Goal: Task Accomplishment & Management: Manage account settings

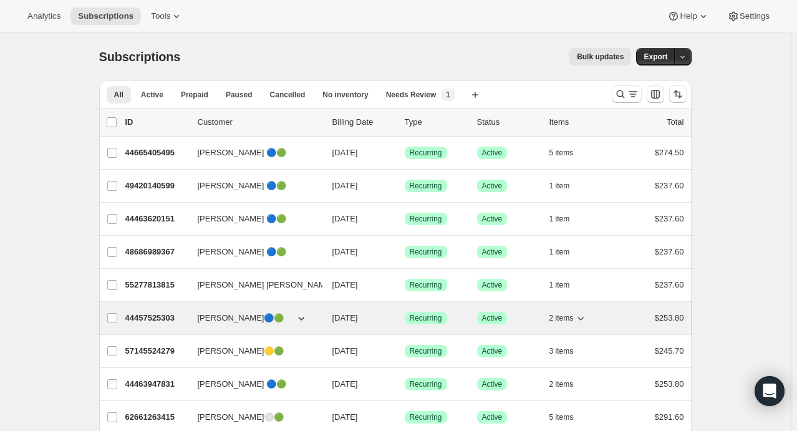
click at [582, 319] on icon "button" at bounding box center [580, 318] width 12 height 12
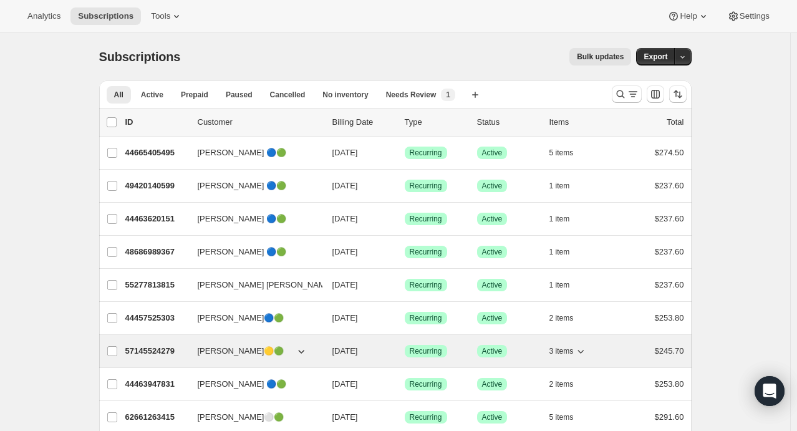
click at [581, 349] on icon "button" at bounding box center [580, 351] width 12 height 12
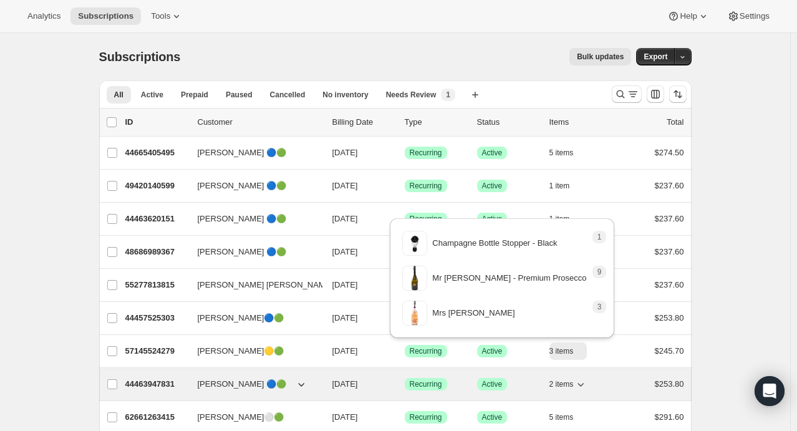
click at [590, 383] on div "2 items" at bounding box center [580, 383] width 62 height 17
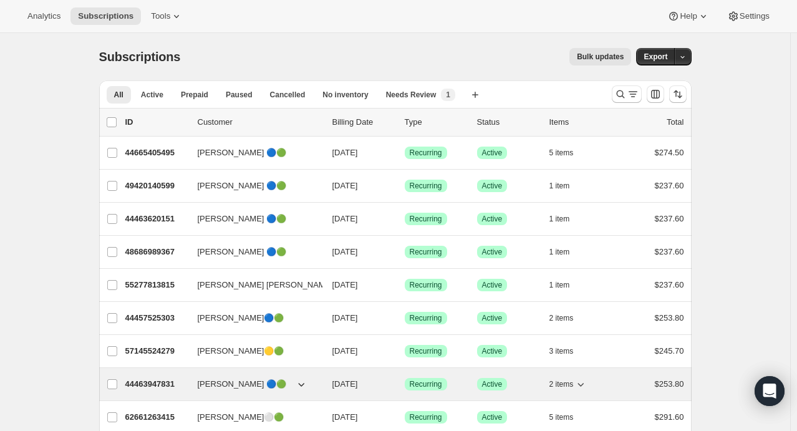
click at [584, 380] on icon "button" at bounding box center [580, 384] width 12 height 12
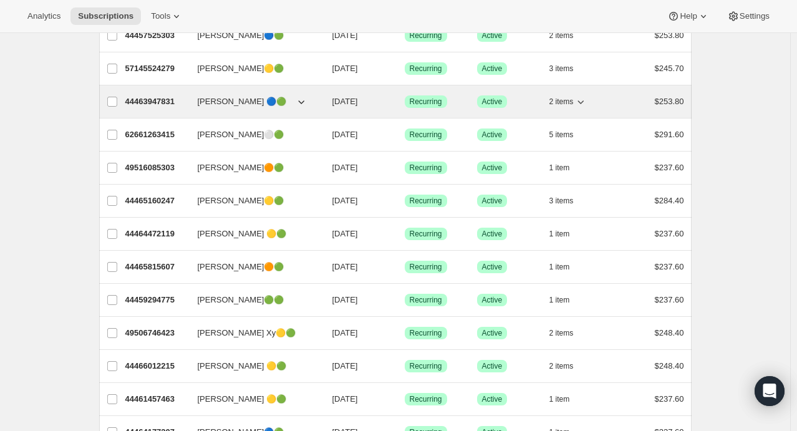
scroll to position [284, 0]
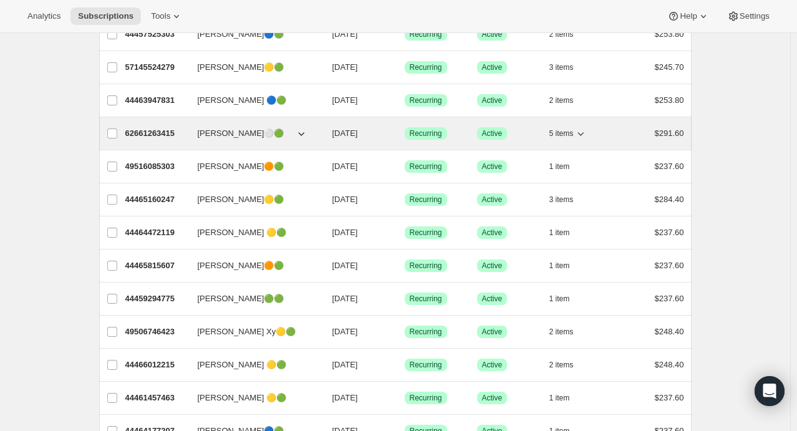
click at [584, 132] on icon "button" at bounding box center [581, 134] width 6 height 4
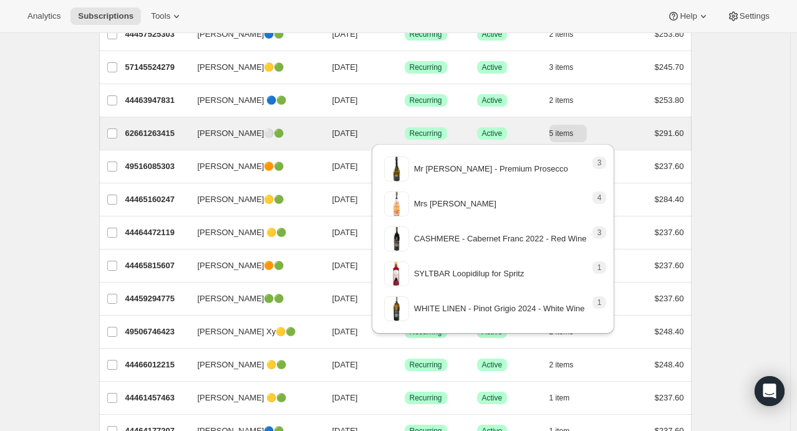
click at [691, 142] on div "[PERSON_NAME]⚪🟢 62661263415 [PERSON_NAME]⚪🟢 [DATE] Success Recurring Success Ac…" at bounding box center [395, 133] width 592 height 32
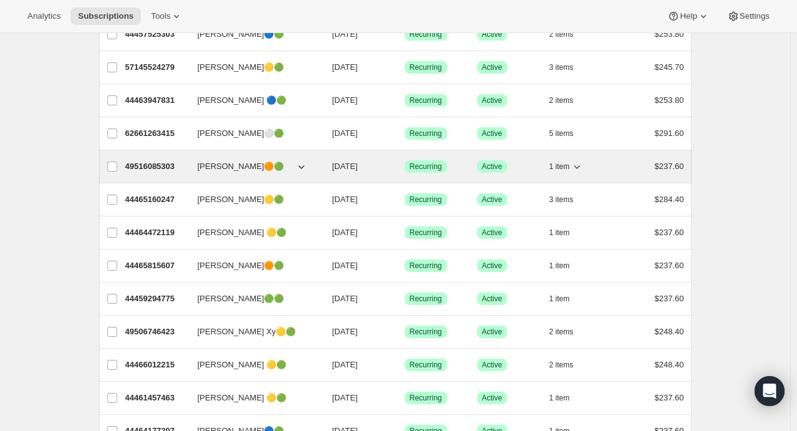
click at [580, 169] on icon "button" at bounding box center [577, 166] width 12 height 12
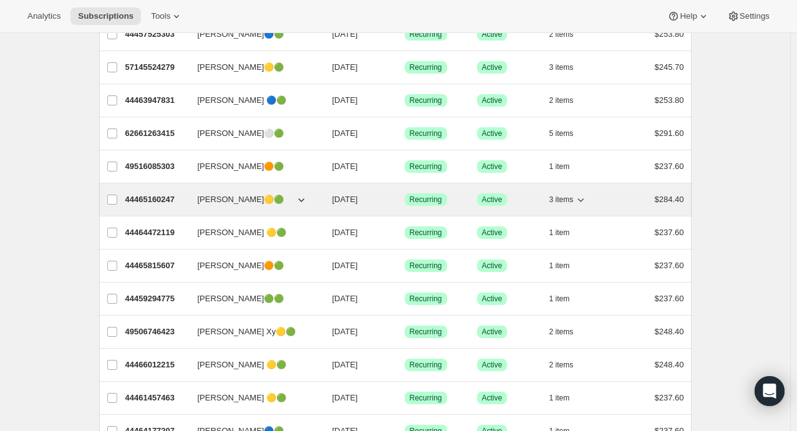
click at [584, 197] on icon "button" at bounding box center [580, 199] width 12 height 12
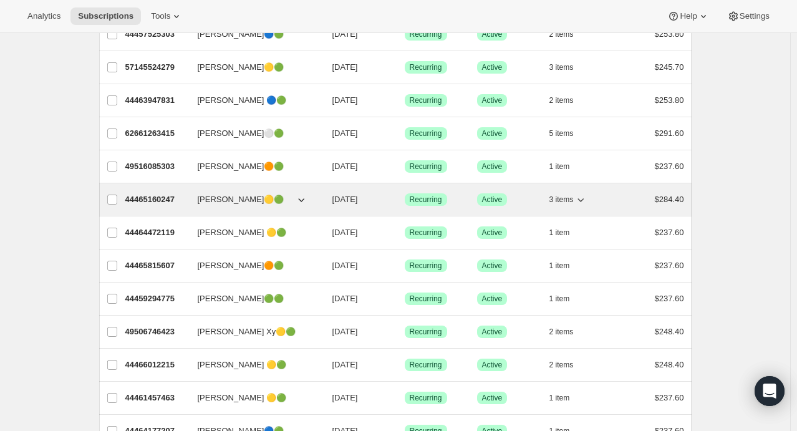
click at [584, 200] on icon "button" at bounding box center [580, 199] width 12 height 12
